Goal: Obtain resource: Download file/media

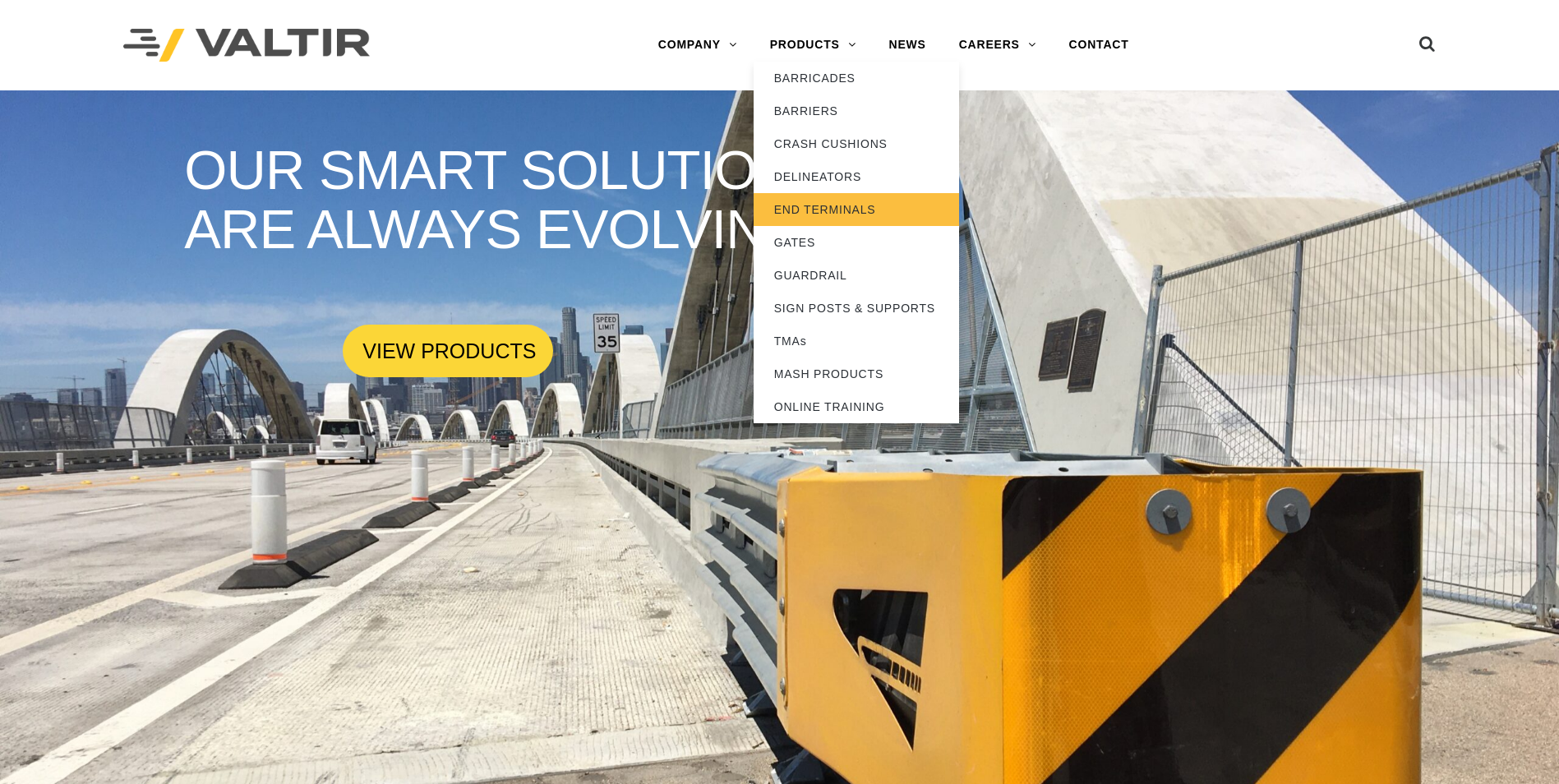
click at [835, 214] on link "END TERMINALS" at bounding box center [856, 209] width 206 height 32
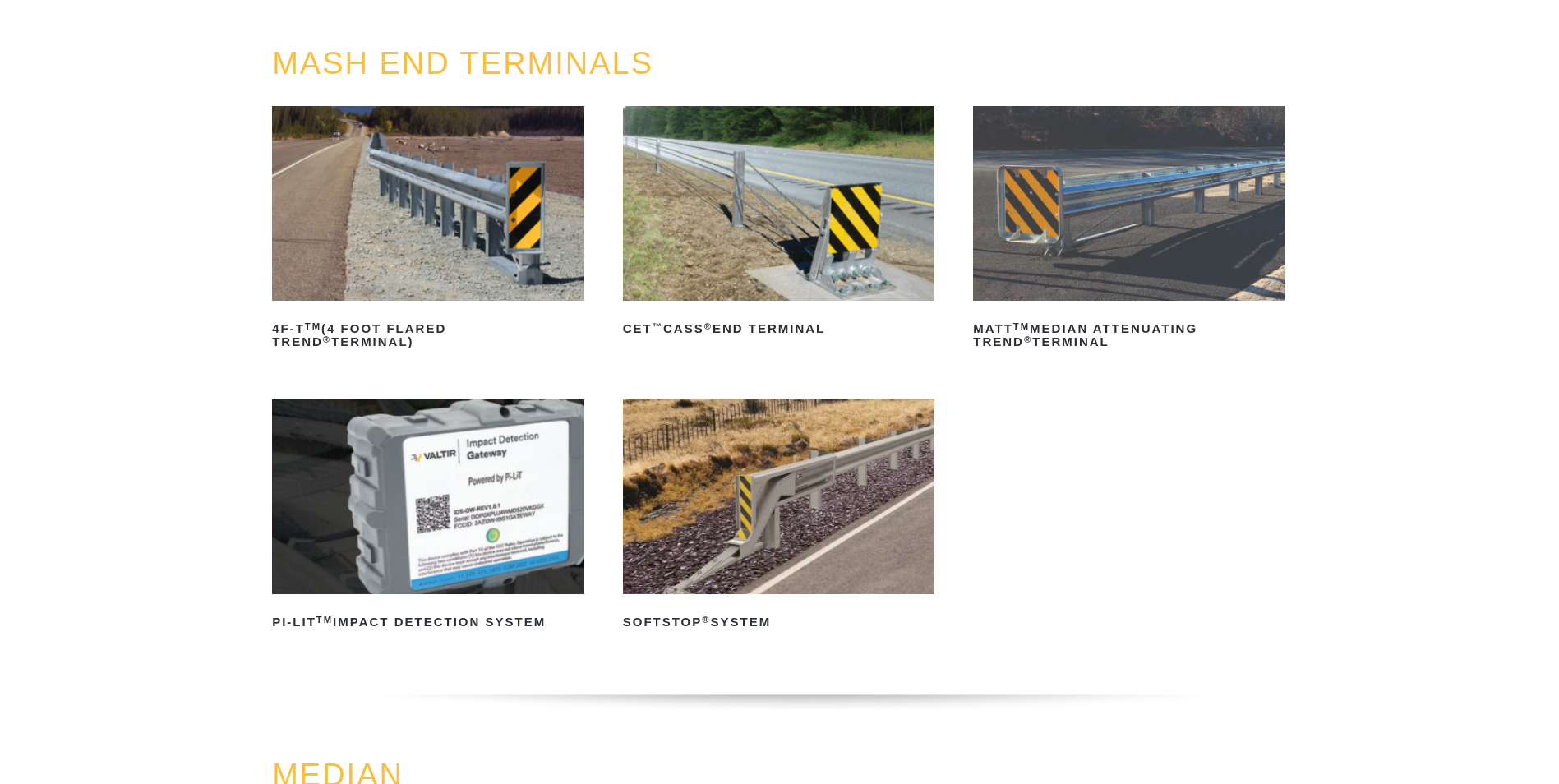
scroll to position [164, 0]
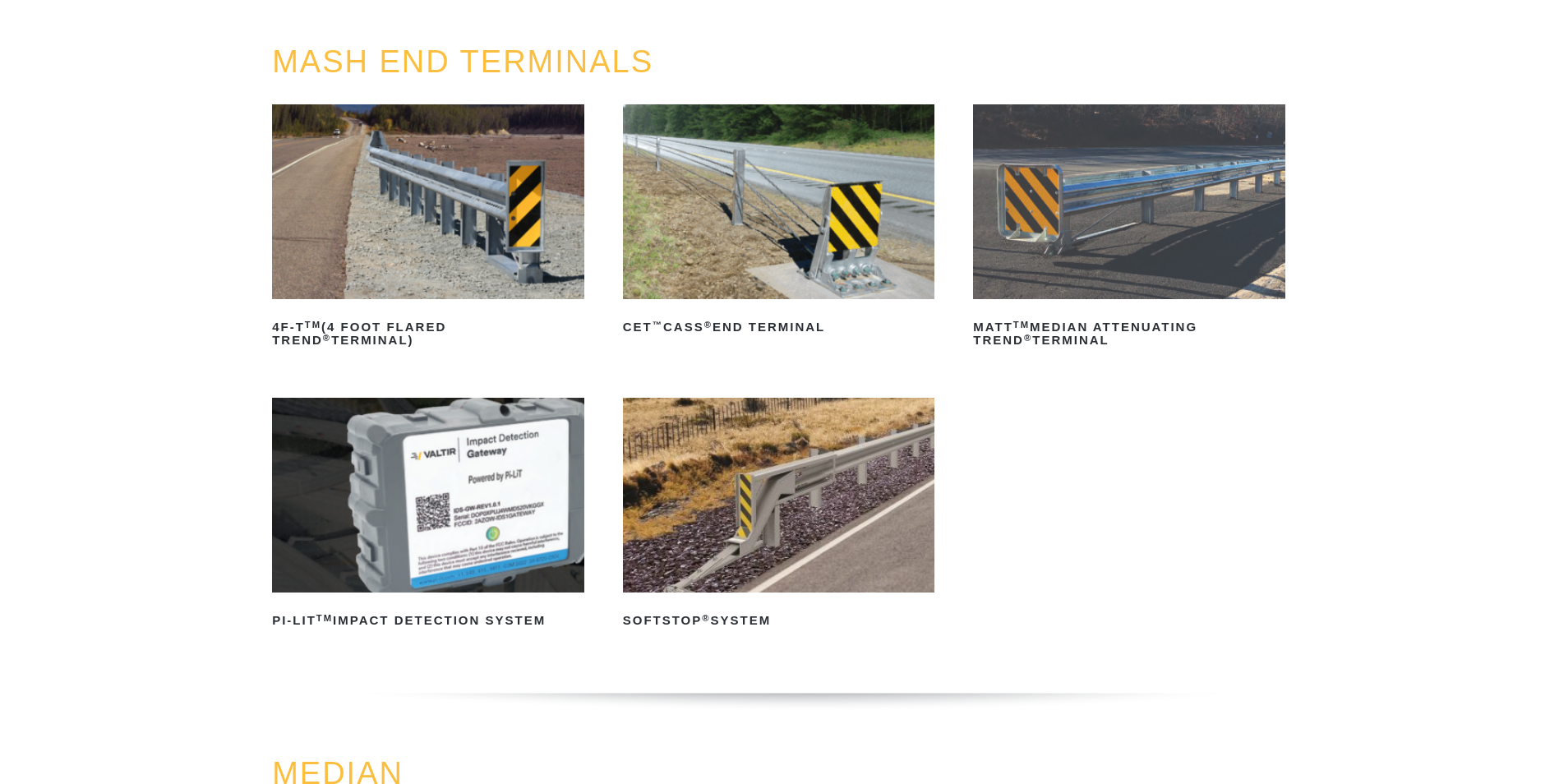
click at [866, 544] on img at bounding box center [779, 495] width 312 height 195
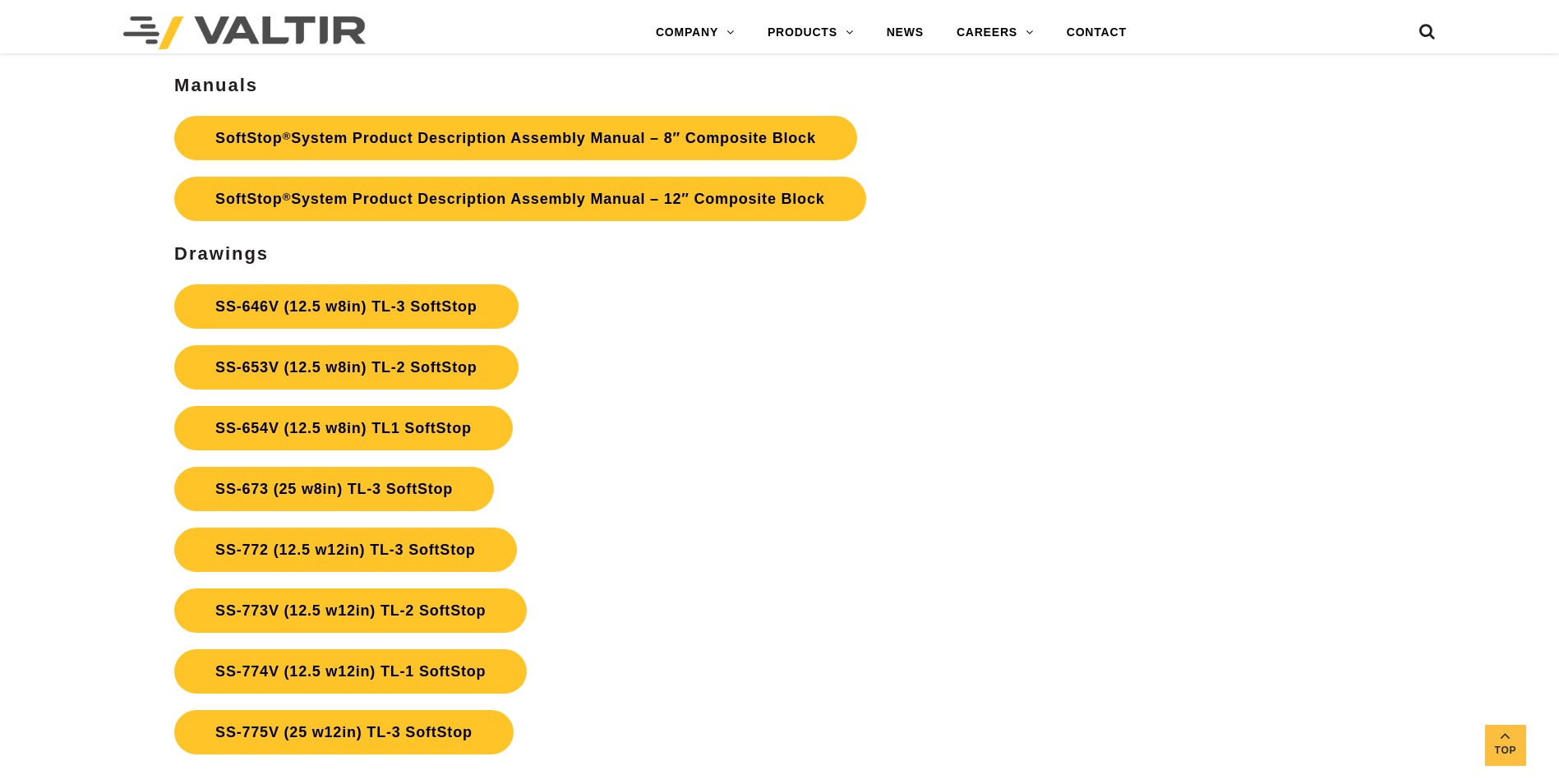
scroll to position [5916, 0]
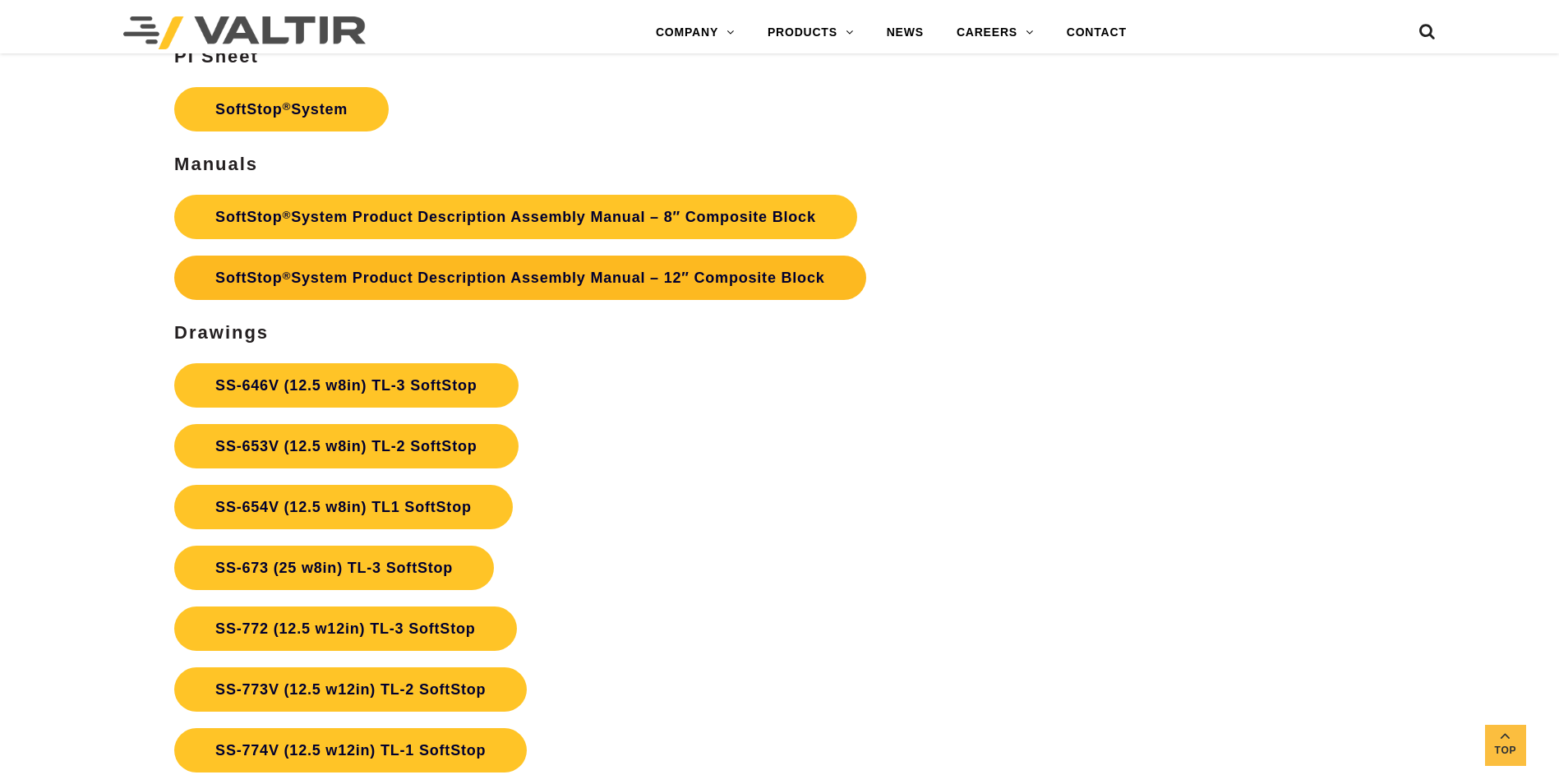
click at [743, 286] on link "SoftStop ® System Product Description Assembly Manual – 12″ Composite Block" at bounding box center [520, 277] width 691 height 44
